Goal: Navigation & Orientation: Go to known website

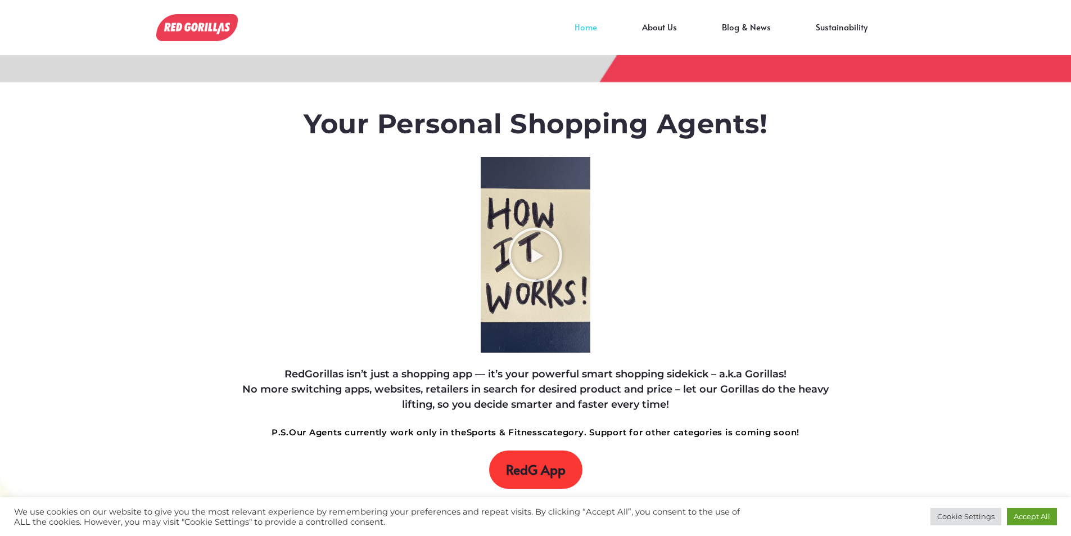
click at [547, 469] on span "RedG App" at bounding box center [536, 470] width 60 height 16
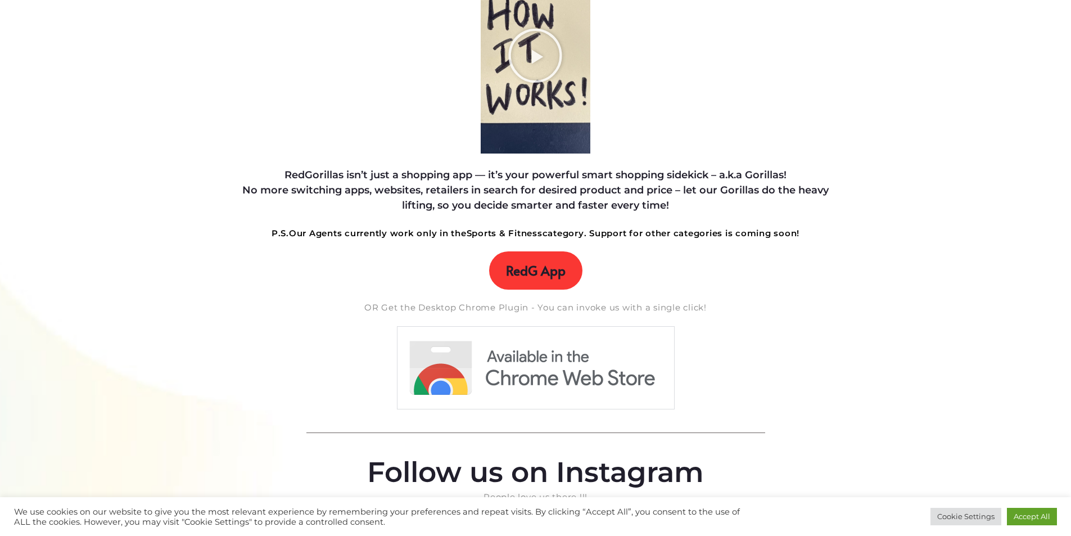
scroll to position [225, 0]
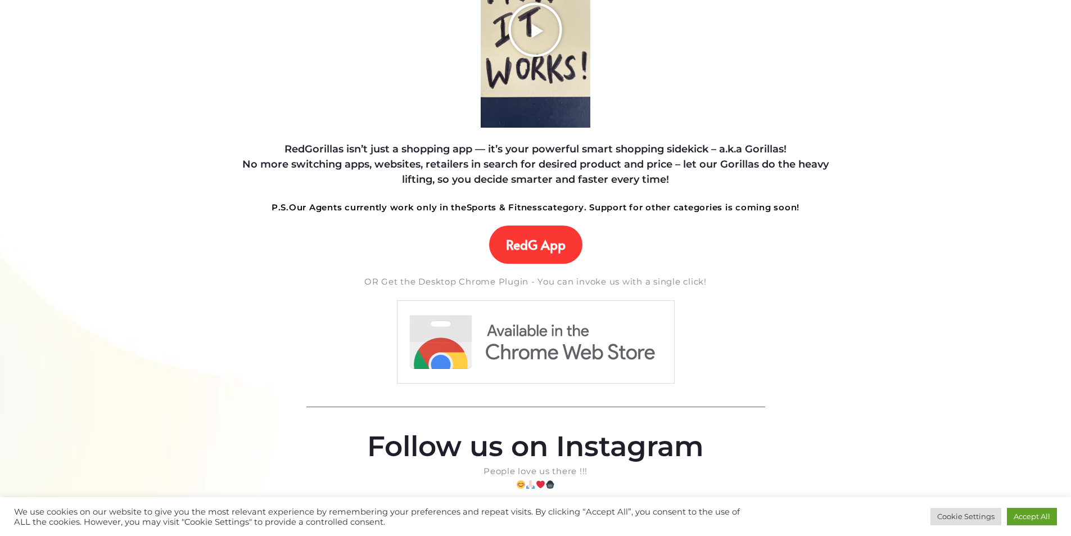
click at [508, 38] on icon "Play Video about RedGorillas How it Works" at bounding box center [535, 30] width 56 height 56
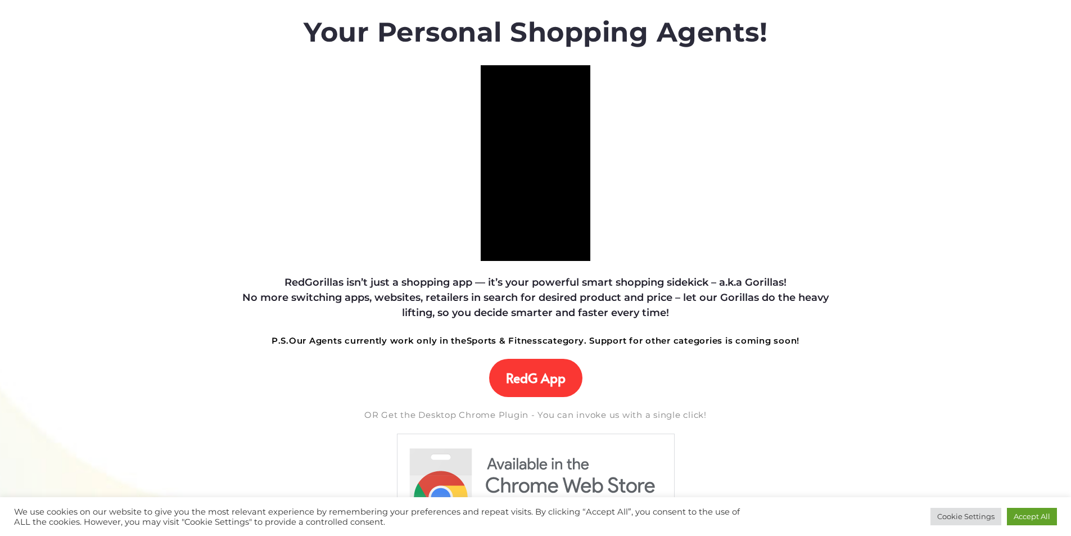
scroll to position [56, 0]
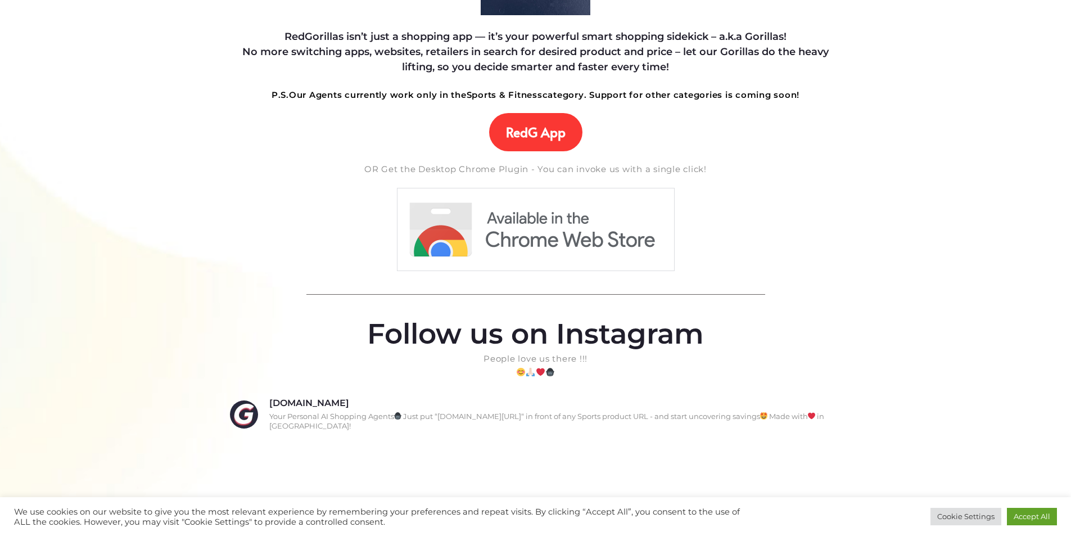
scroll to position [337, 0]
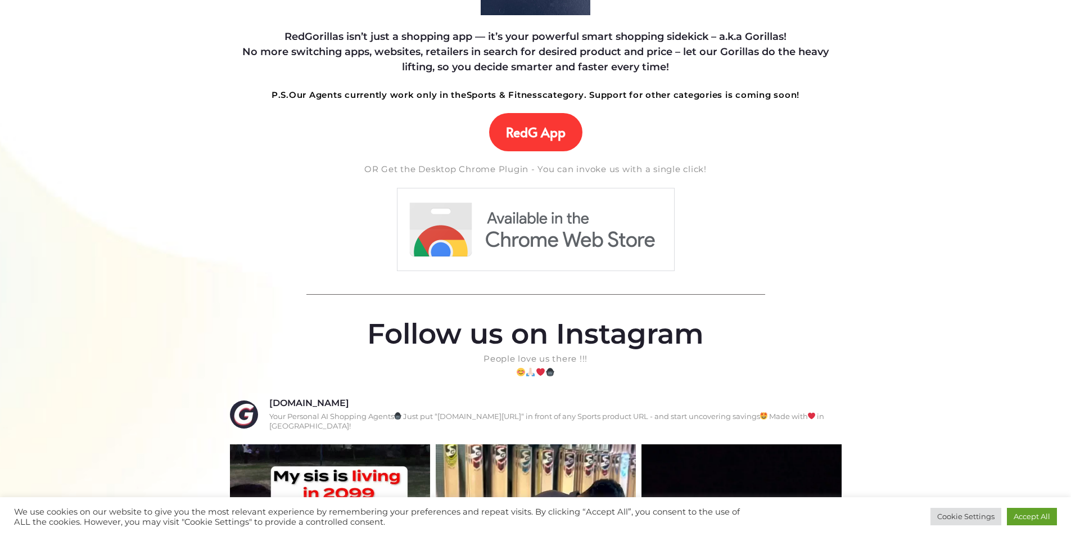
click at [546, 227] on img at bounding box center [535, 229] width 279 height 84
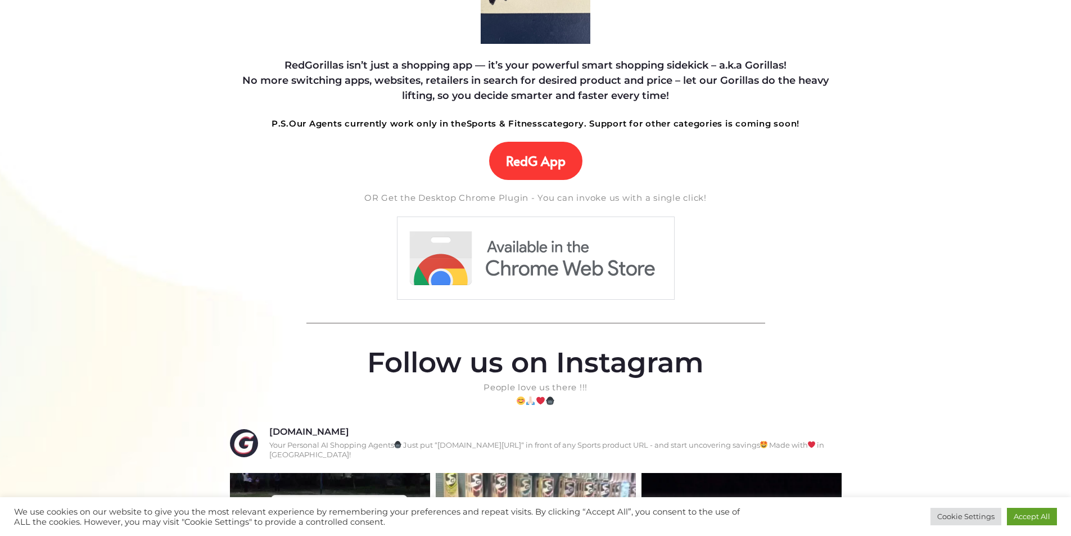
scroll to position [0, 0]
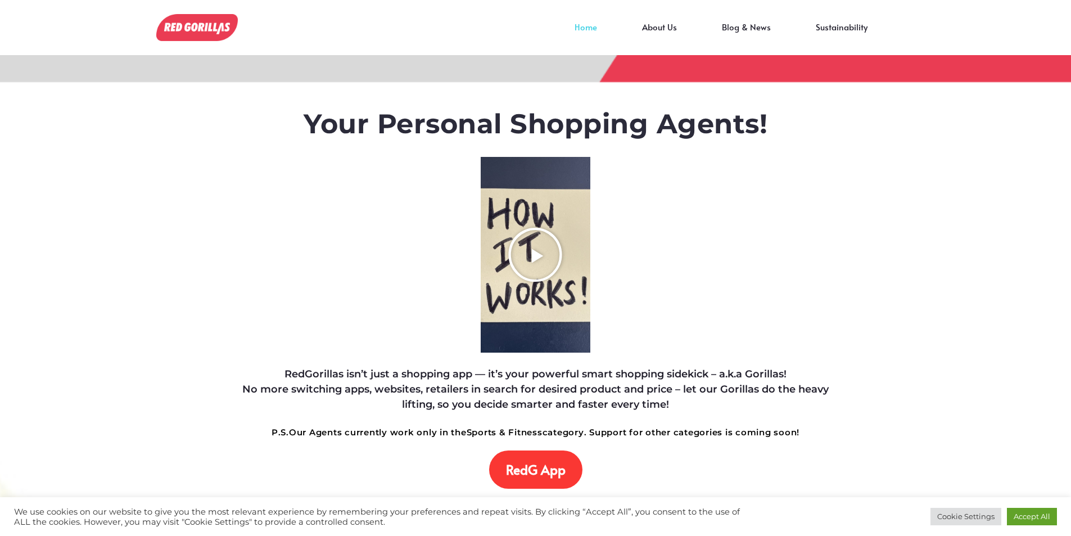
click at [542, 250] on icon "Play Video about RedGorillas How it Works" at bounding box center [535, 255] width 56 height 56
